Goal: Complete application form: Complete application form

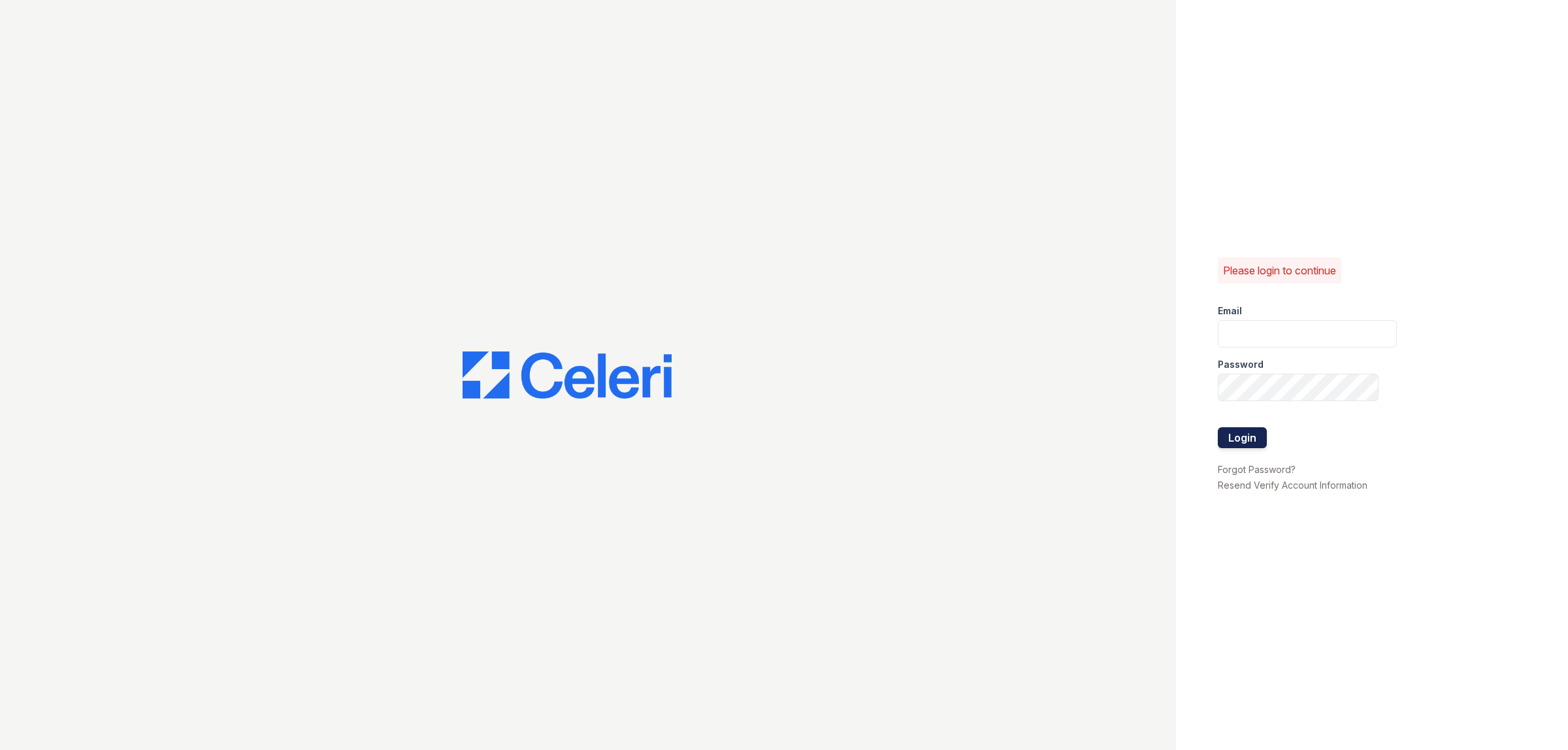
type input "[EMAIL_ADDRESS][DOMAIN_NAME]"
click at [1236, 436] on button "Login" at bounding box center [1242, 438] width 49 height 21
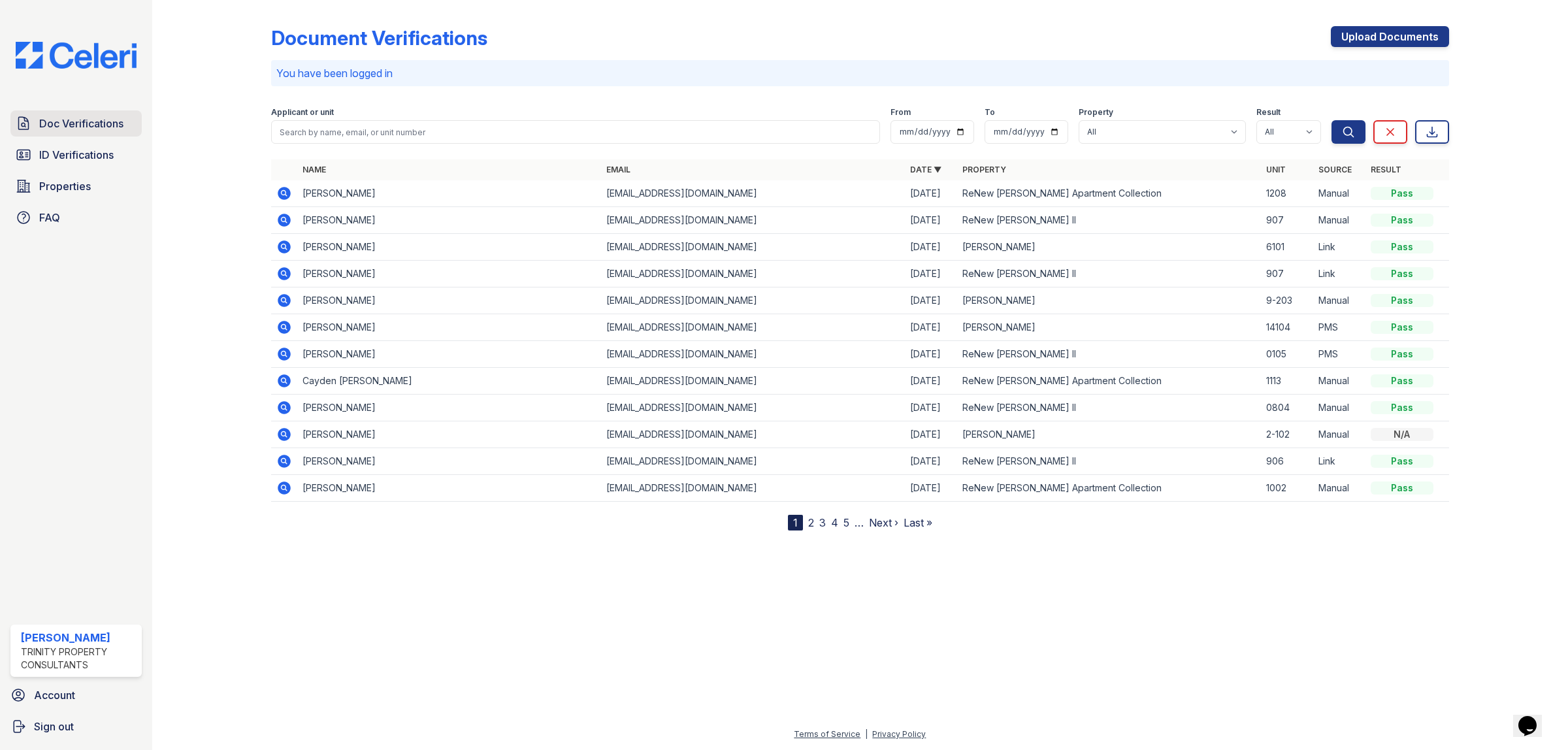
click at [84, 124] on span "Doc Verifications" at bounding box center [82, 123] width 84 height 15
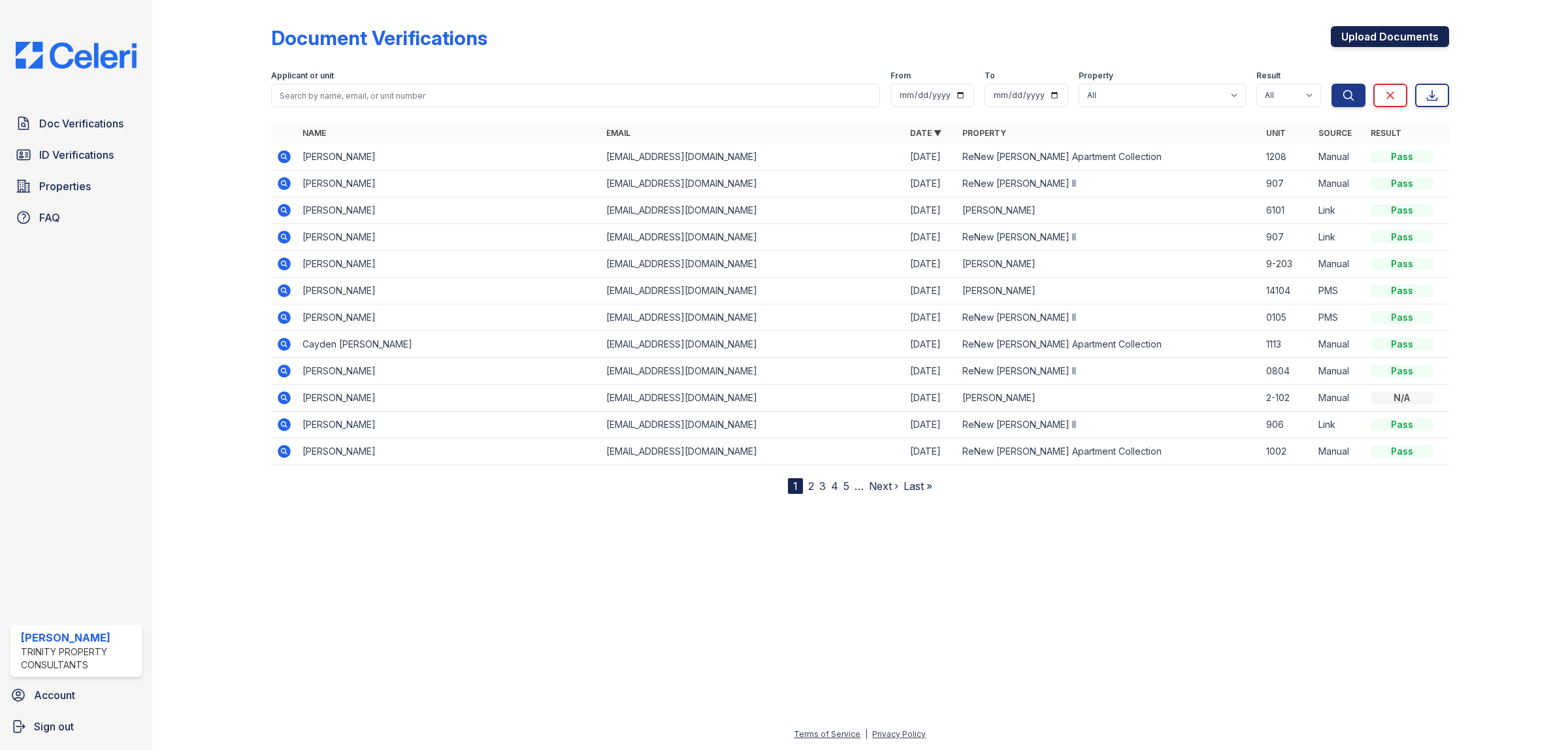
click at [1356, 43] on link "Upload Documents" at bounding box center [1389, 36] width 118 height 21
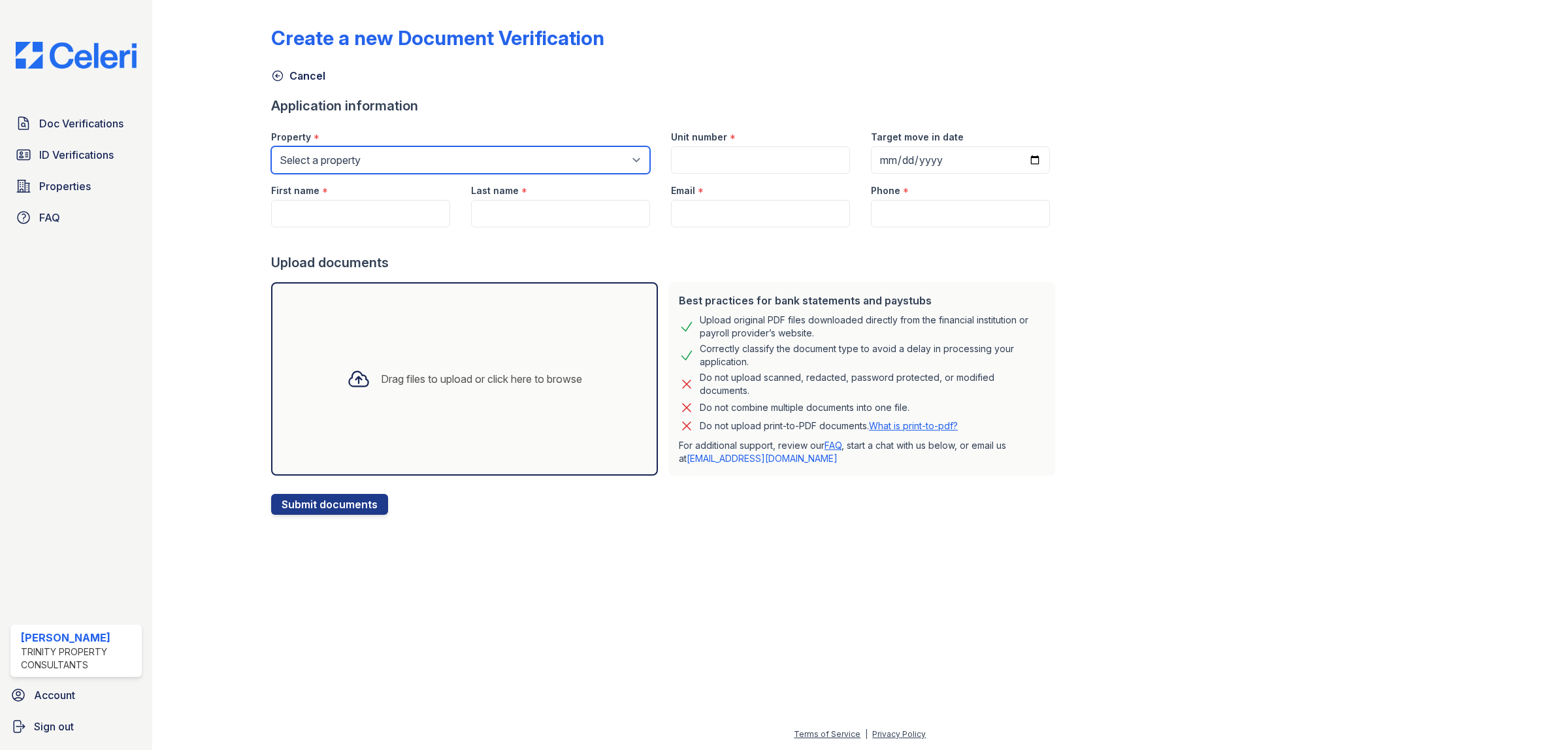
click at [349, 162] on select "Select a property ReNew Andrews Apartment Collection ReNew Andrews II ReNew Sin…" at bounding box center [460, 159] width 379 height 28
select select "71"
click at [271, 146] on select "Select a property ReNew Andrews Apartment Collection ReNew Andrews II ReNew Sin…" at bounding box center [460, 159] width 379 height 28
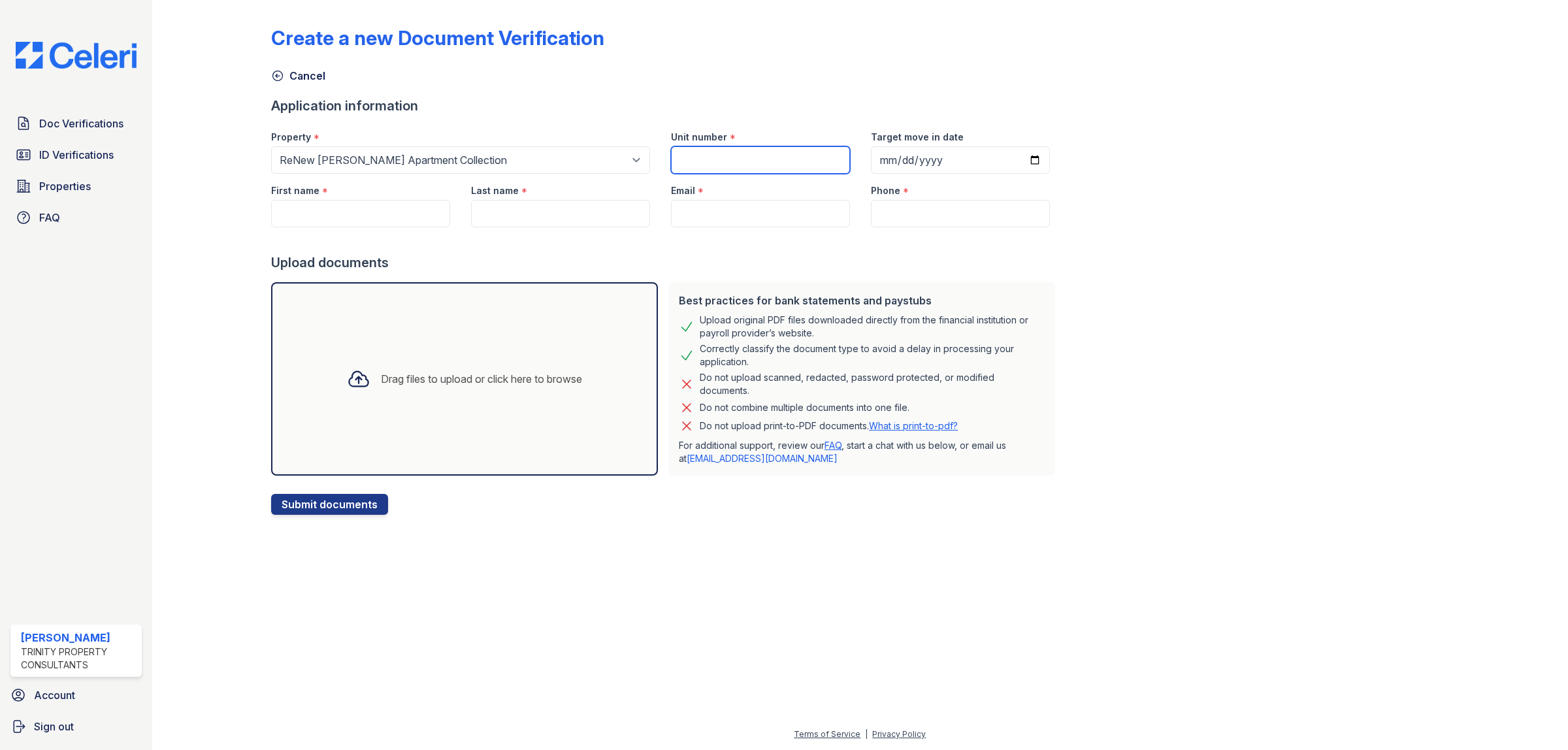
click at [720, 152] on input "Unit number" at bounding box center [760, 159] width 179 height 28
type input "1615"
type input "2025-08-29"
type input "Vladamir"
type input "Escuela"
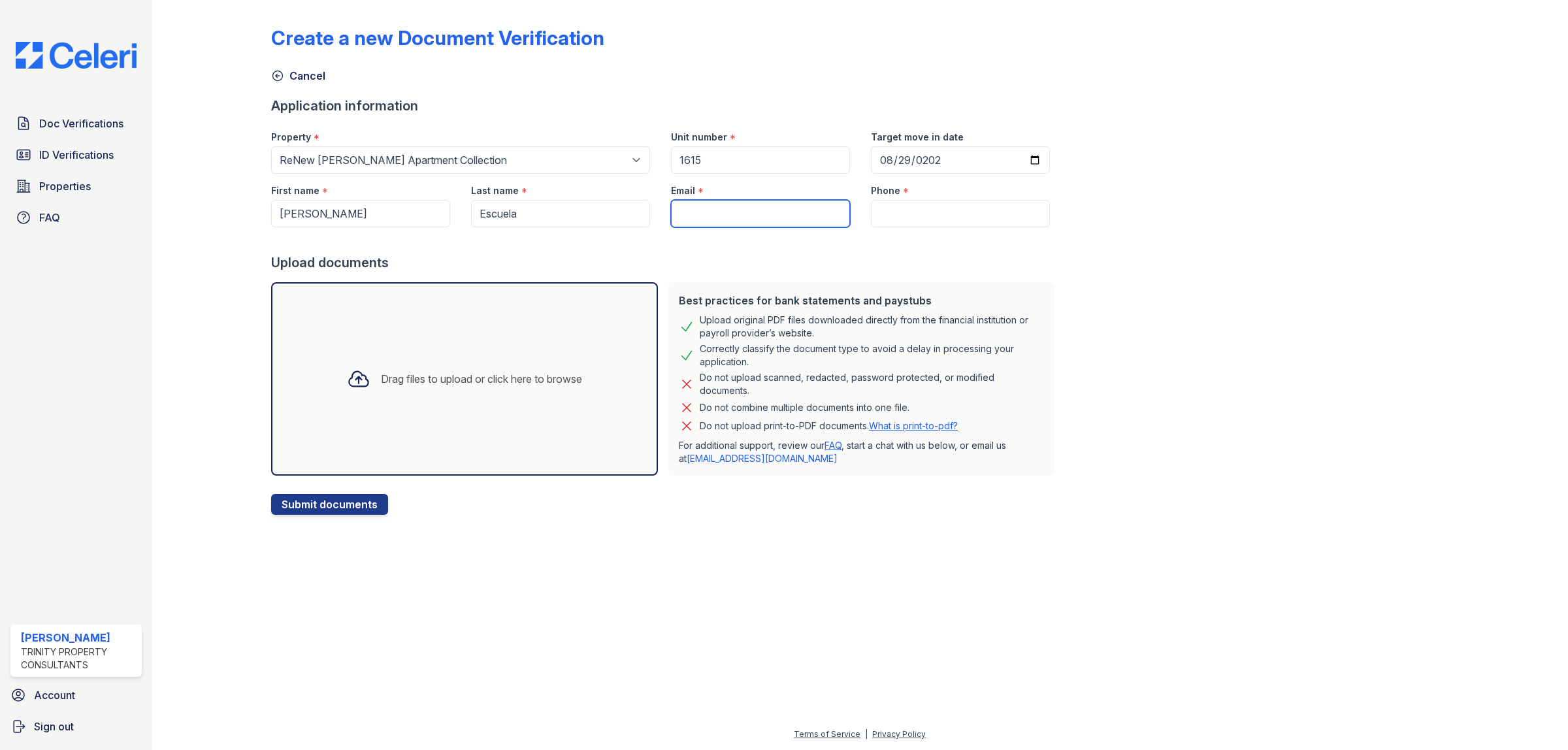
click at [716, 210] on input "Email" at bounding box center [760, 213] width 179 height 28
paste input "escuelavladimir625@gmail.com"
type input "escuelavladimir625@gmail.com"
click at [920, 218] on input "Phone" at bounding box center [960, 213] width 179 height 28
paste input "(954) 895-9749"
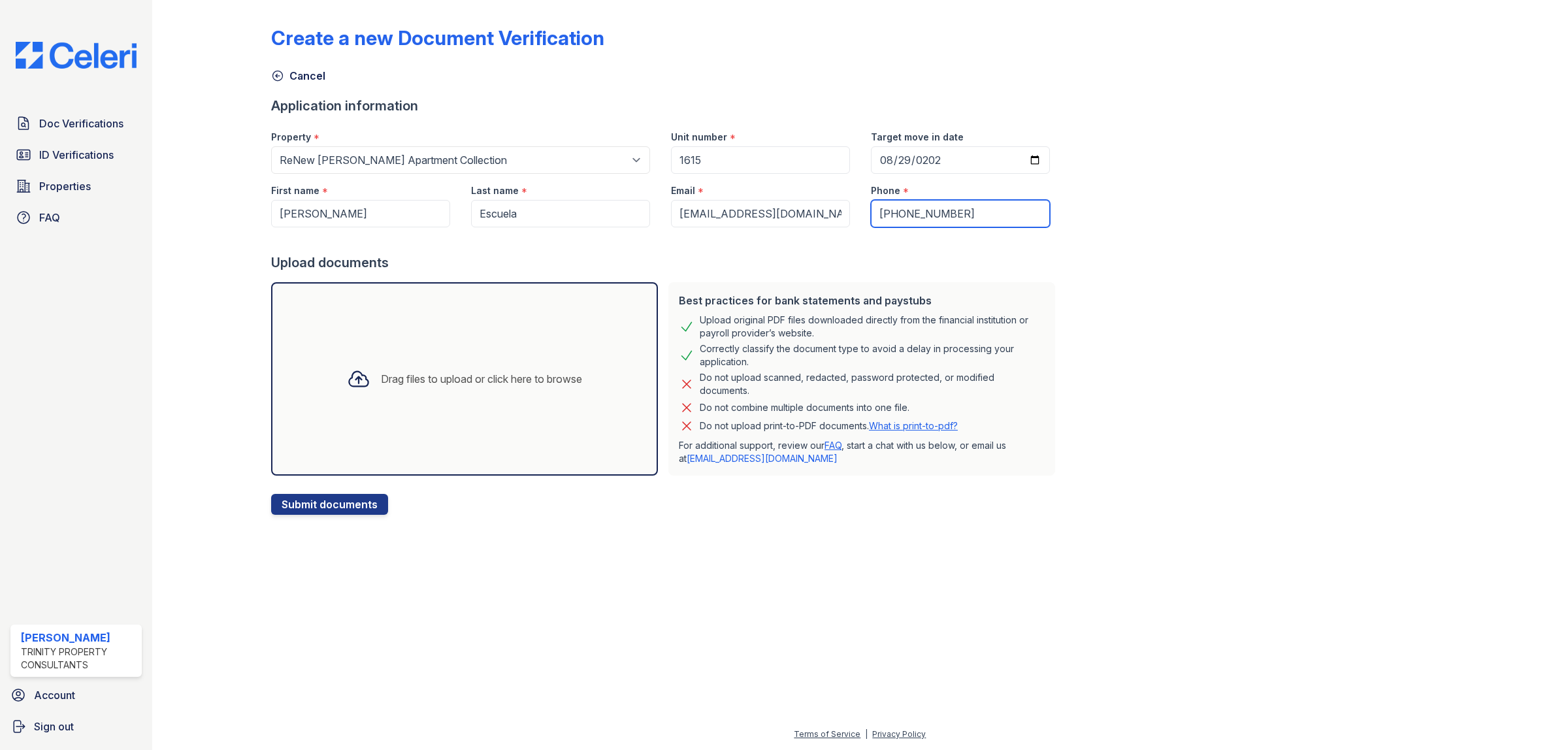
type input "(954) 895-9749"
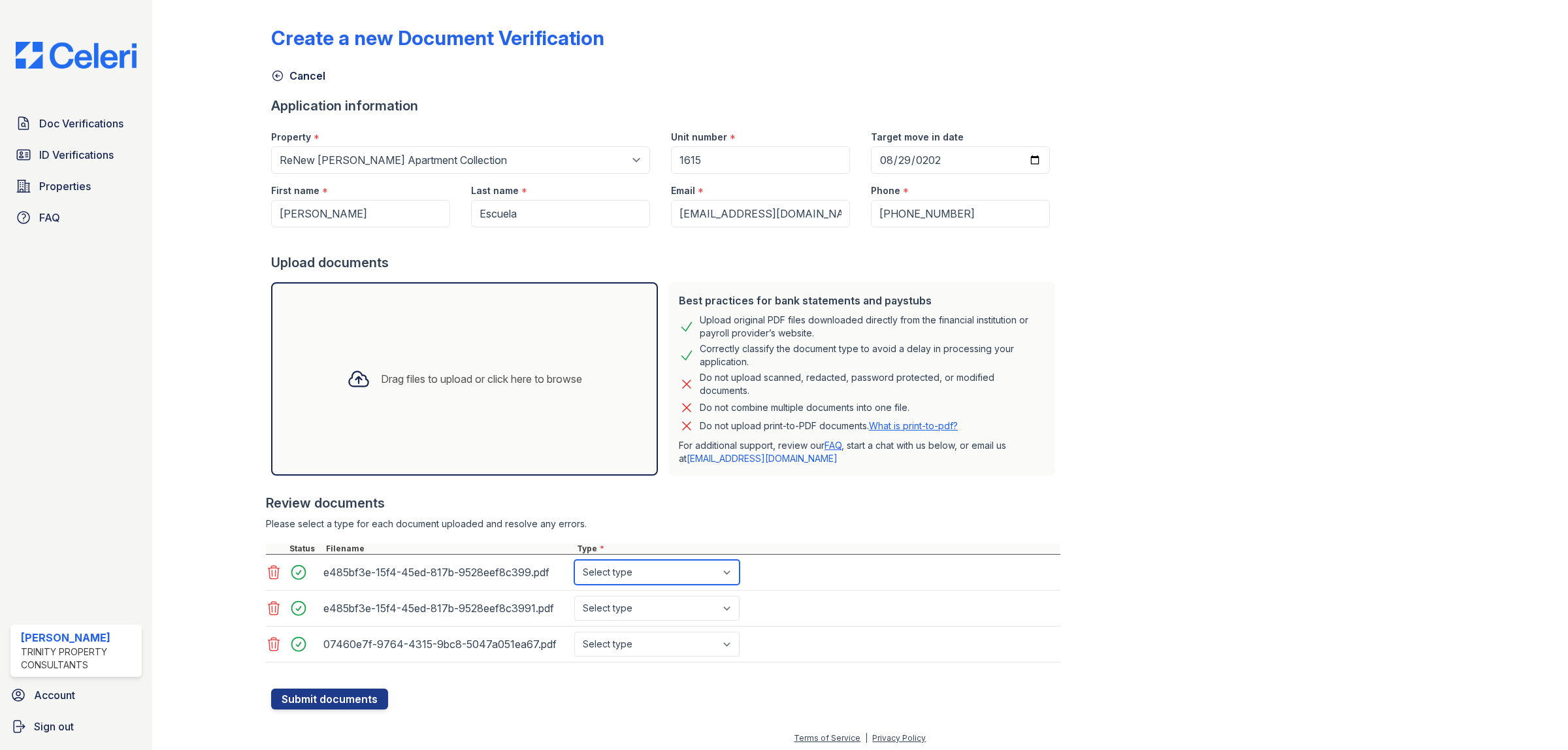
click at [639, 573] on select "Select type Paystub Bank Statement Offer Letter Tax Documents Benefit Award Let…" at bounding box center [657, 572] width 165 height 25
select select "bank_statement"
click at [574, 560] on select "Select type Paystub Bank Statement Offer Letter Tax Documents Benefit Award Let…" at bounding box center [657, 572] width 165 height 25
click at [650, 608] on select "Select type Paystub Bank Statement Offer Letter Tax Documents Benefit Award Let…" at bounding box center [657, 608] width 165 height 25
select select "bank_statement"
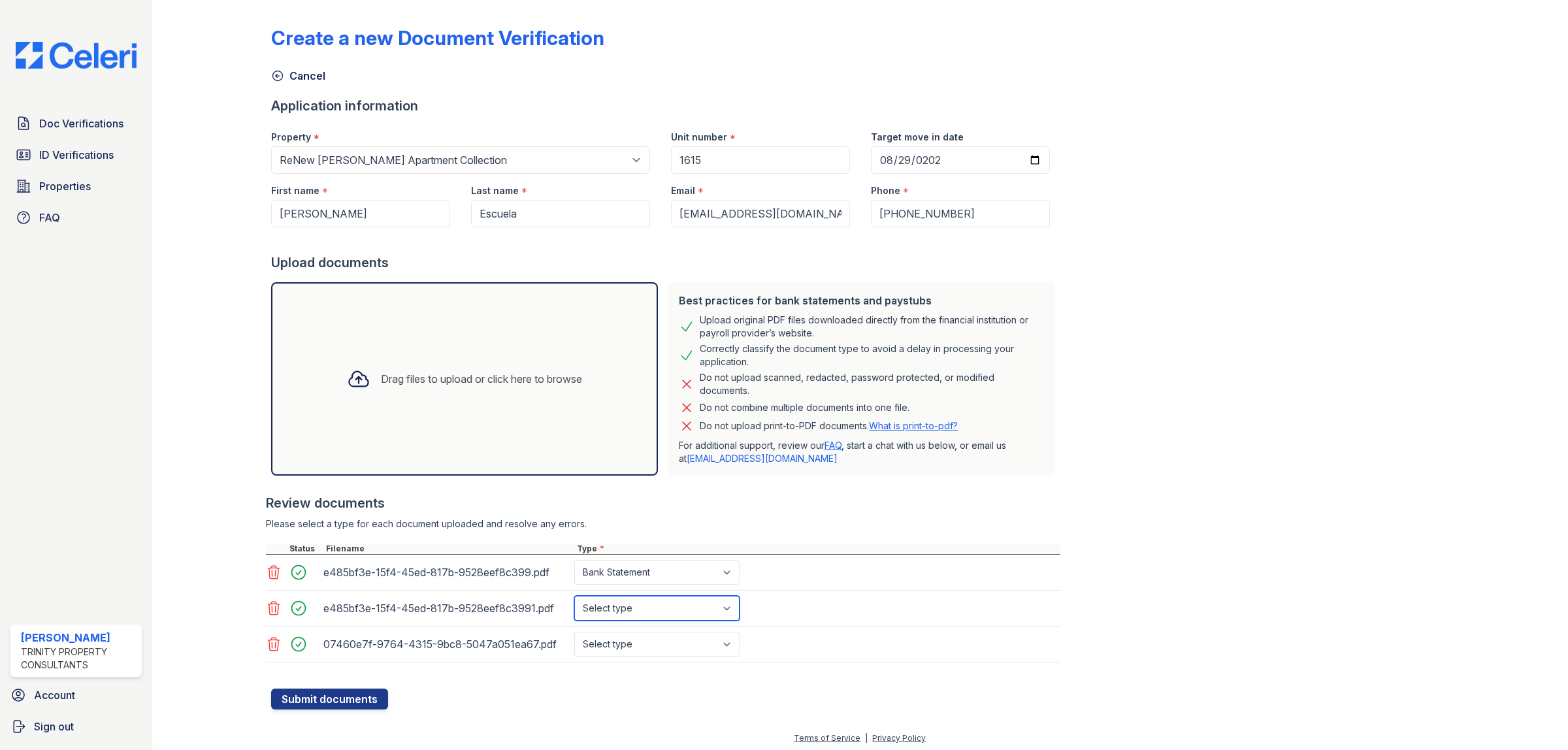
click at [574, 596] on select "Select type Paystub Bank Statement Offer Letter Tax Documents Benefit Award Let…" at bounding box center [657, 608] width 165 height 25
click at [657, 641] on select "Select type Paystub Bank Statement Offer Letter Tax Documents Benefit Award Let…" at bounding box center [657, 644] width 165 height 25
select select "bank_statement"
click at [574, 633] on select "Select type Paystub Bank Statement Offer Letter Tax Documents Benefit Award Let…" at bounding box center [657, 644] width 165 height 25
click at [312, 704] on button "Submit documents" at bounding box center [329, 699] width 117 height 21
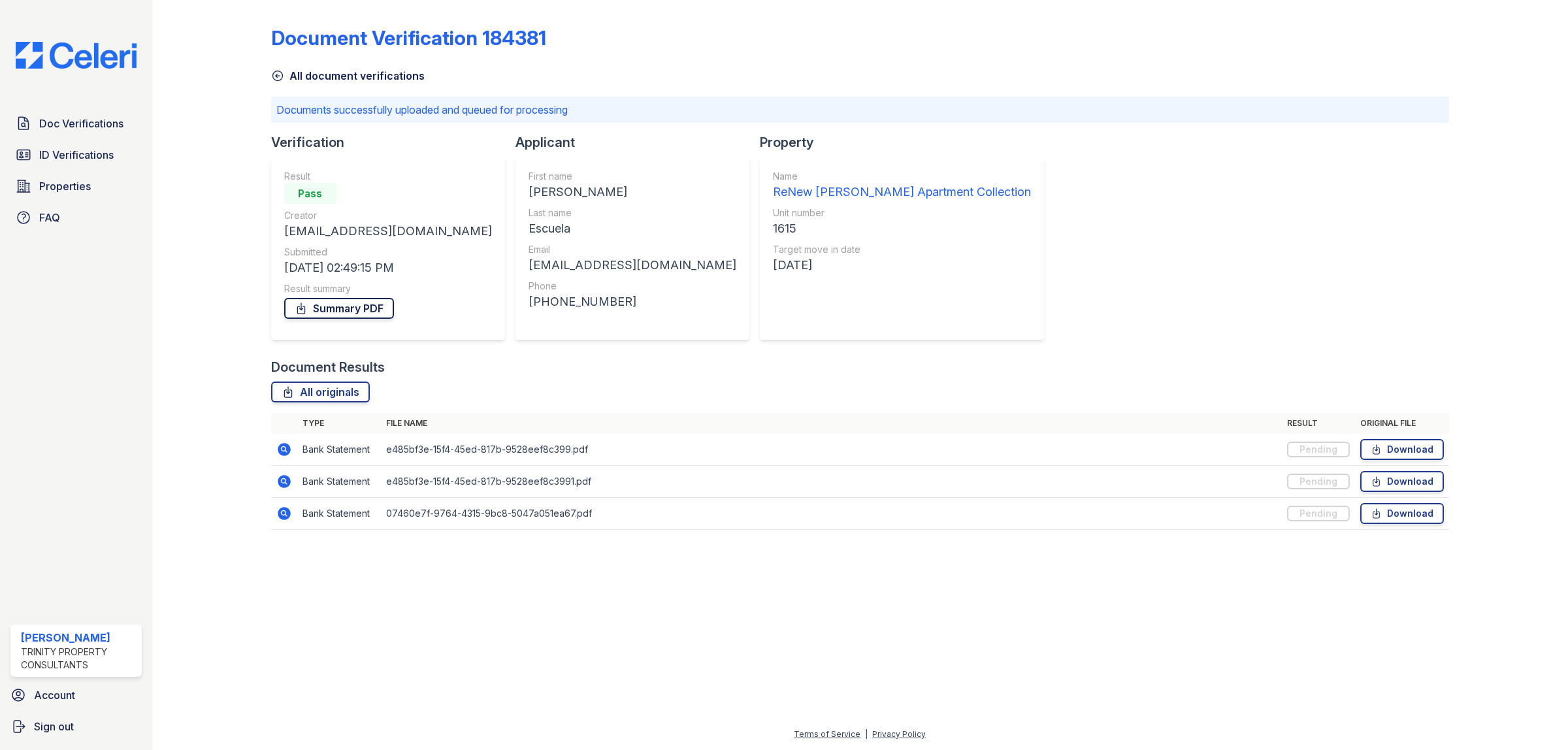
click at [334, 309] on link "Summary PDF" at bounding box center [339, 308] width 109 height 21
